Goal: Information Seeking & Learning: Check status

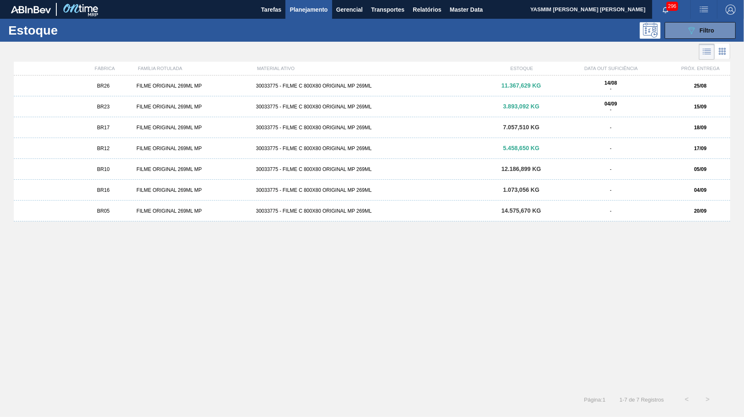
click at [663, 31] on div "089F7B8B-B2A5-4AFE-B5C0-19BA573D28AC Filtro" at bounding box center [700, 30] width 79 height 17
click at [672, 31] on button "089F7B8B-B2A5-4AFE-B5C0-19BA573D28AC Filtro" at bounding box center [700, 30] width 71 height 17
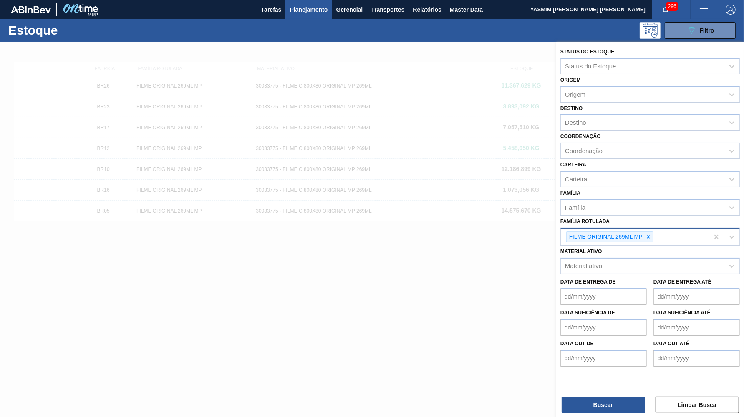
click at [648, 232] on div at bounding box center [648, 237] width 9 height 10
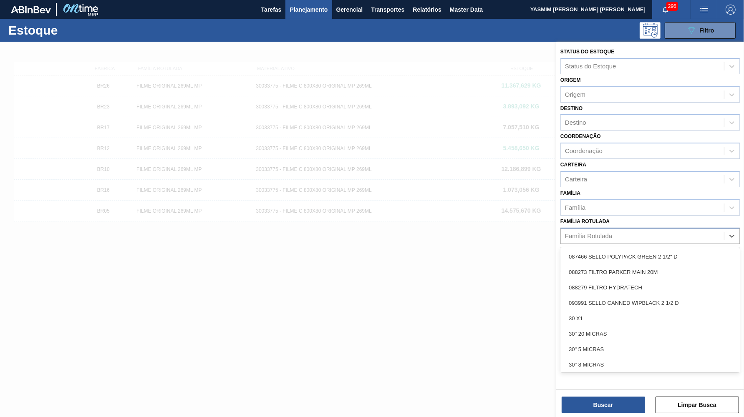
click at [648, 230] on div "Família Rotulada" at bounding box center [642, 236] width 163 height 12
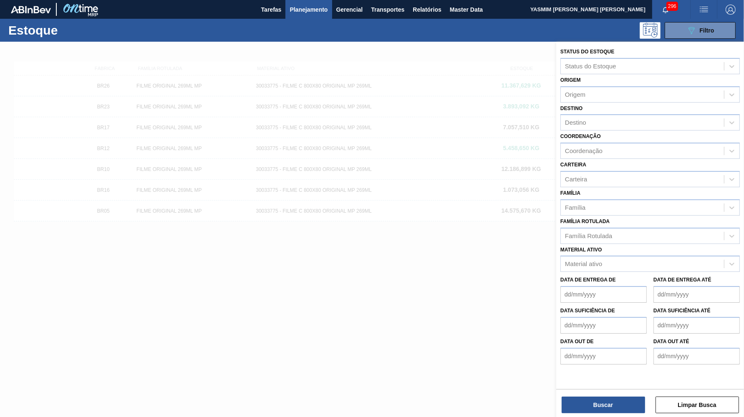
drag, startPoint x: 247, startPoint y: 172, endPoint x: 618, endPoint y: 284, distance: 388.1
click at [576, 291] on div "Status do Estoque Status do Estoque Origem Origem Destino Destino Coordenação C…" at bounding box center [650, 250] width 188 height 417
click at [581, 216] on div "Família Rotulada Família Rotulada" at bounding box center [650, 230] width 179 height 28
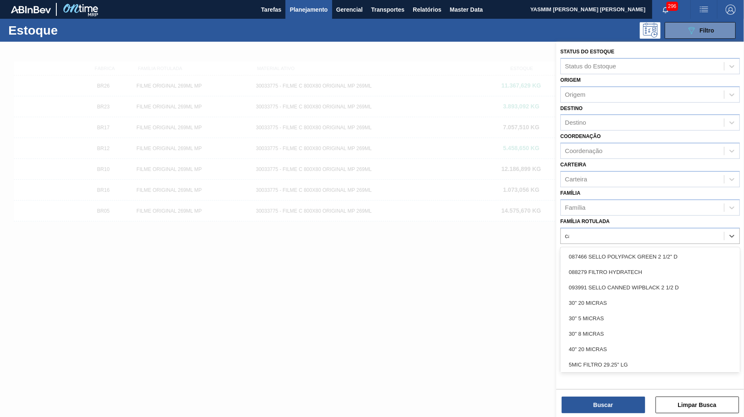
type Rotulada "caixa"
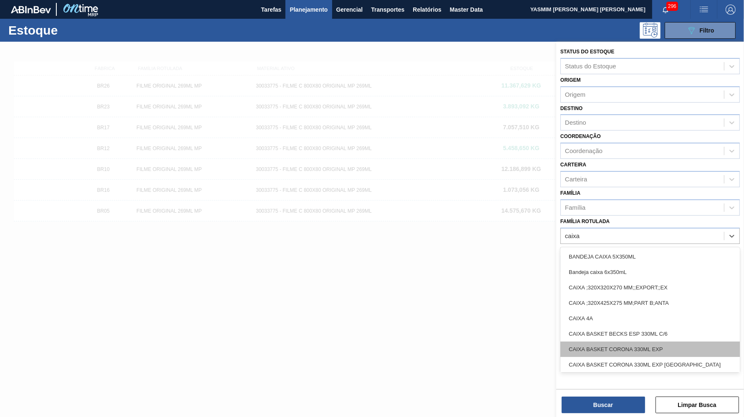
scroll to position [83, 0]
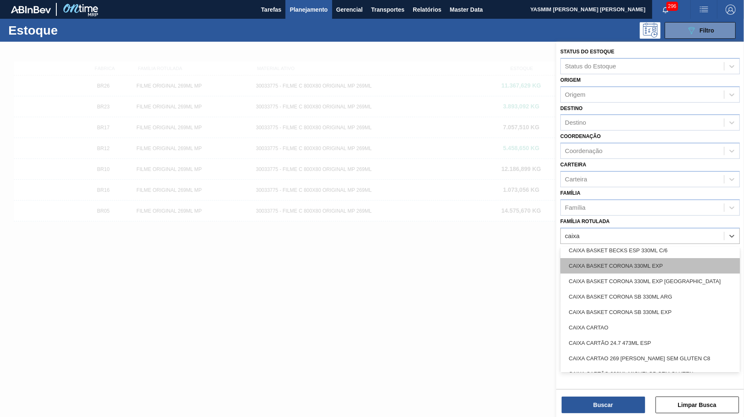
click at [664, 258] on div "CAIXA BASKET CORONA 330ML EXP" at bounding box center [650, 265] width 179 height 15
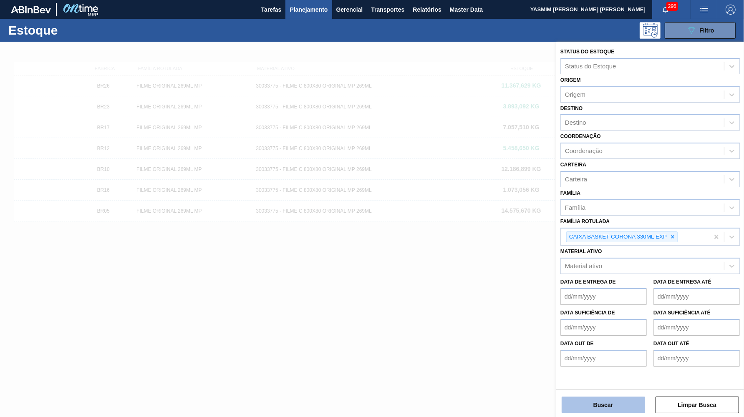
click at [620, 410] on button "Buscar" at bounding box center [603, 405] width 83 height 17
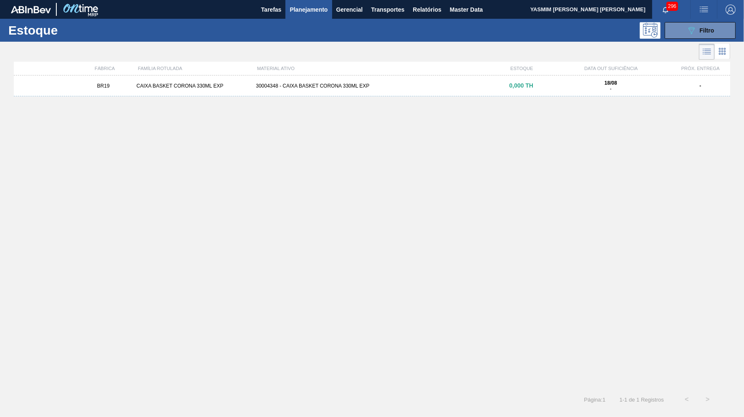
click at [291, 85] on div "30004348 - CAIXA BASKET CORONA 330ML EXP" at bounding box center [372, 86] width 239 height 6
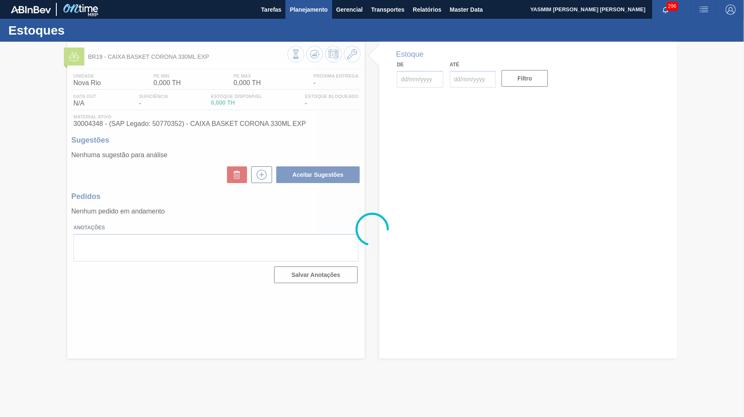
type input "[DATE]"
click at [316, 11] on span "Planejamento" at bounding box center [309, 10] width 38 height 10
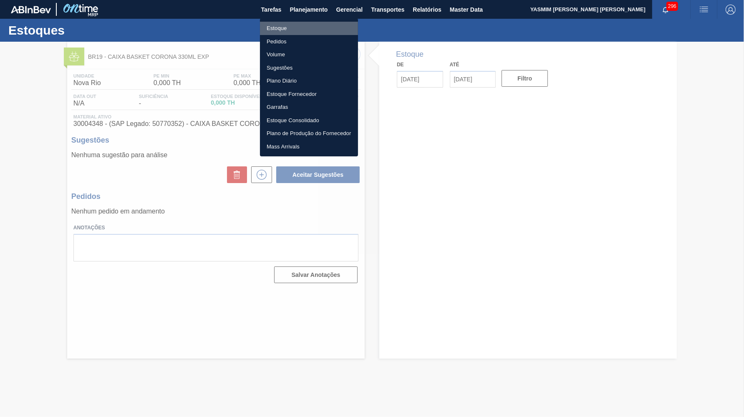
click at [303, 24] on li "Estoque" at bounding box center [309, 28] width 98 height 13
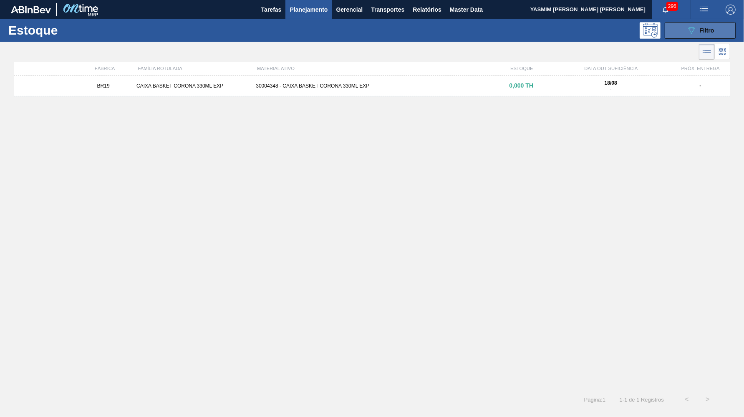
click at [710, 30] on span "Filtro" at bounding box center [707, 30] width 15 height 7
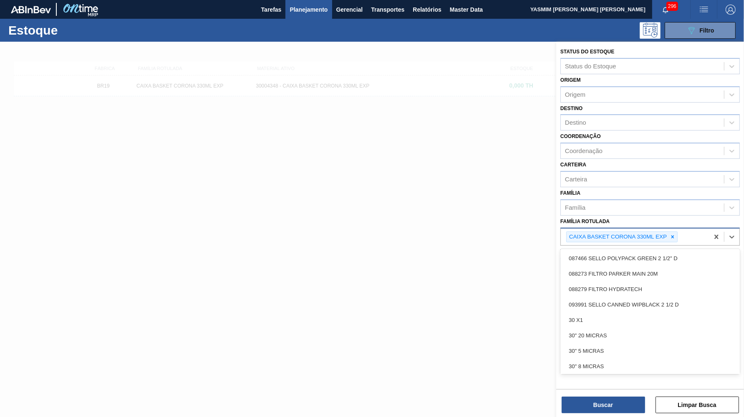
click at [693, 229] on div "CAIXA BASKET CORONA 330ML EXP" at bounding box center [635, 237] width 148 height 17
type Rotulada "caixa"
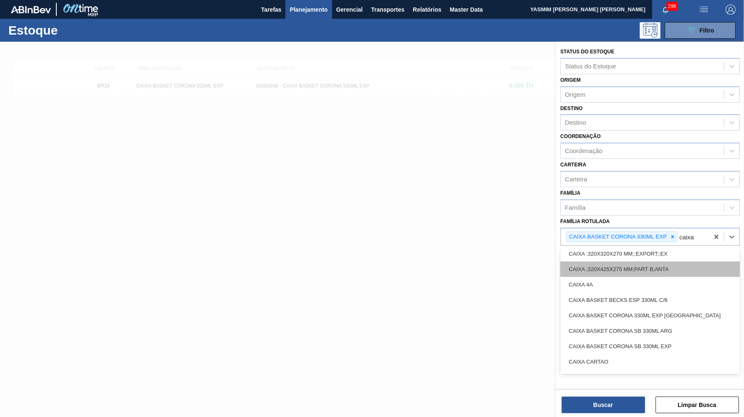
scroll to position [67, 0]
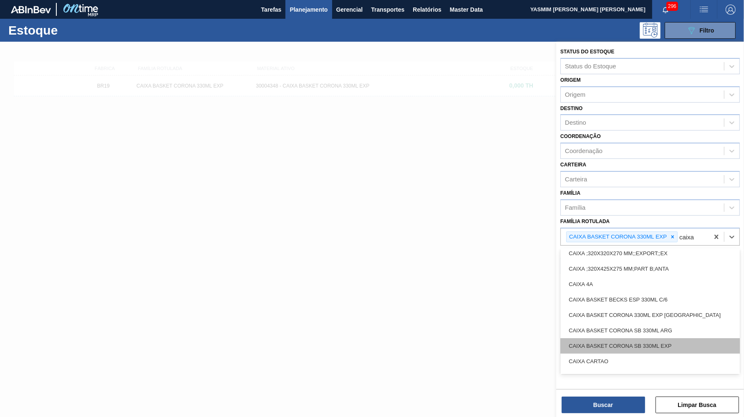
click at [617, 339] on div "CAIXA BASKET CORONA SB 330ML EXP" at bounding box center [650, 346] width 179 height 15
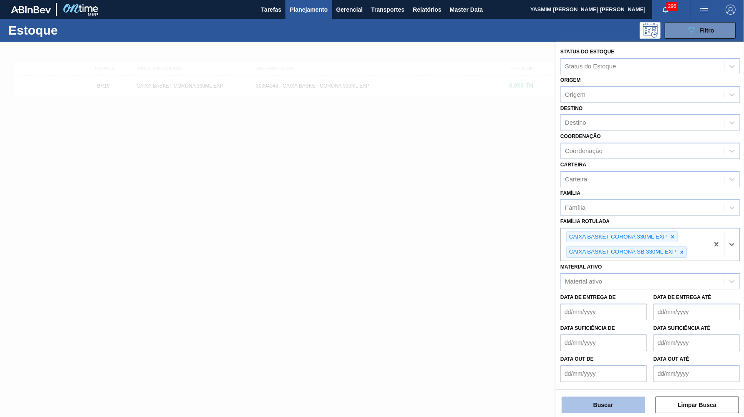
click at [602, 405] on button "Buscar" at bounding box center [603, 405] width 83 height 17
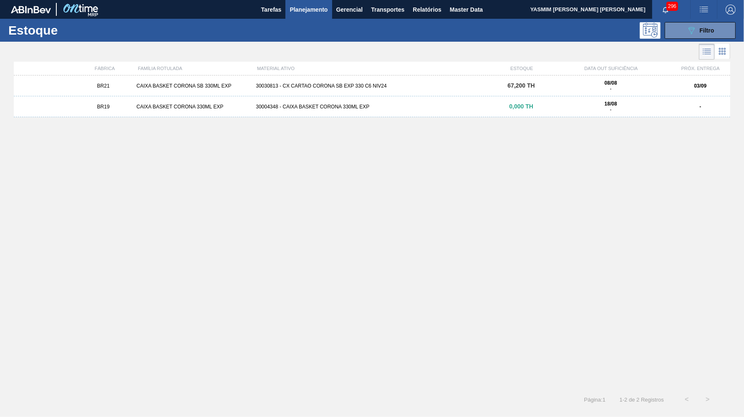
click at [553, 85] on div "08/08 -" at bounding box center [610, 86] width 119 height 12
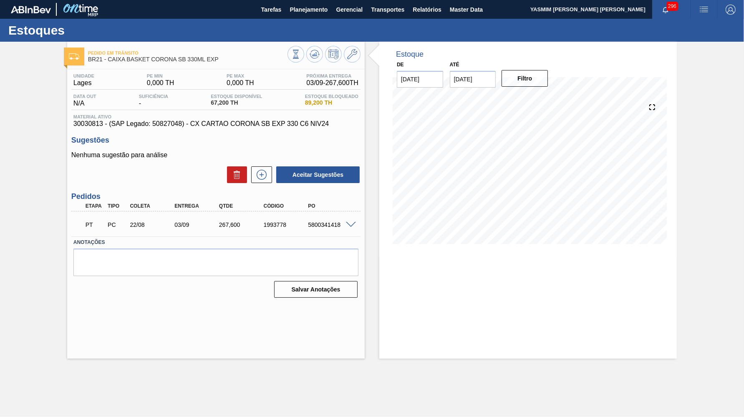
click at [350, 222] on span at bounding box center [351, 225] width 10 height 6
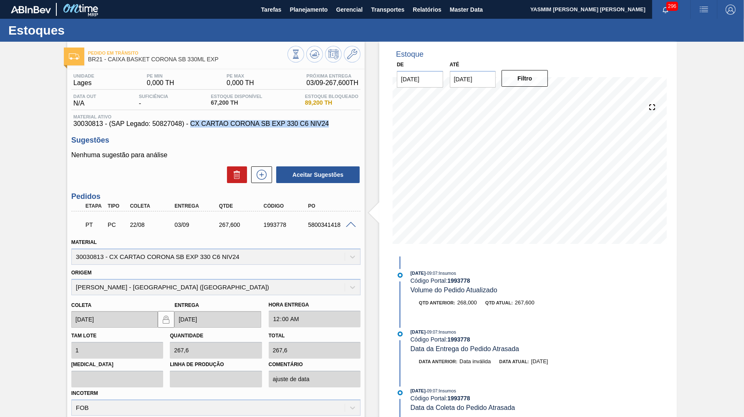
drag, startPoint x: 177, startPoint y: 125, endPoint x: 313, endPoint y: 121, distance: 135.7
click at [313, 121] on span "30030813 - (SAP Legado: 50827048) - CX CARTAO CORONA SB EXP 330 C6 NIV24" at bounding box center [215, 124] width 285 height 8
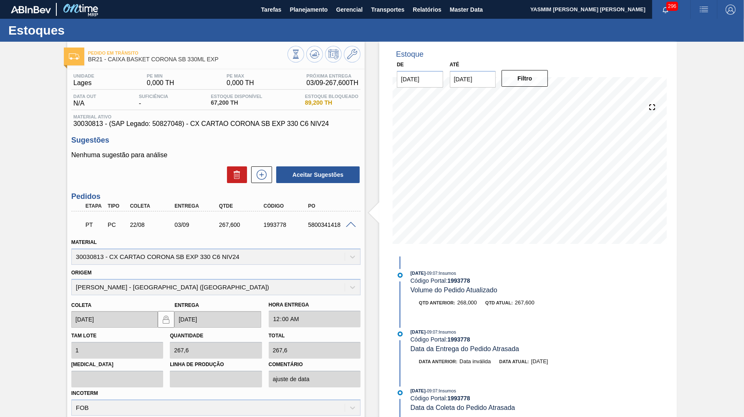
click at [174, 131] on div "Unidade [PERSON_NAME] MIN 0,000 TH PE MAX 0,000 TH Próxima Entrega 03/09 - 267,…" at bounding box center [216, 286] width 298 height 434
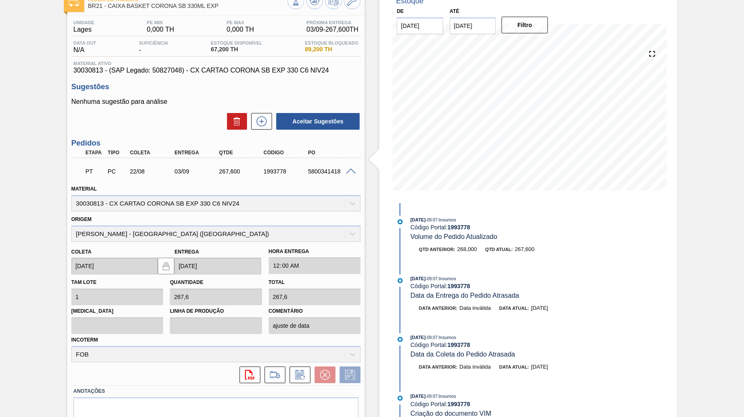
scroll to position [54, 0]
click at [332, 168] on div "5800341418" at bounding box center [331, 171] width 50 height 7
copy div "5800341418"
